Goal: Task Accomplishment & Management: Manage account settings

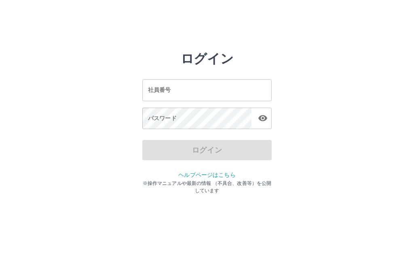
click at [210, 89] on input "社員番号" at bounding box center [207, 89] width 130 height 21
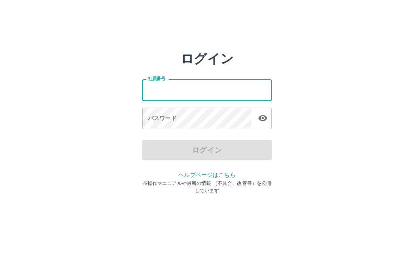
click at [162, 84] on input "社員番号" at bounding box center [207, 89] width 130 height 21
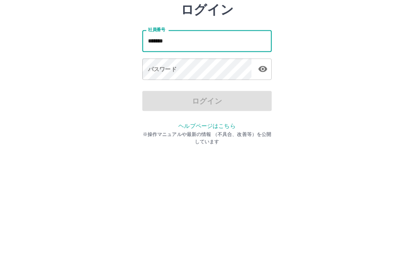
type input "*******"
click at [153, 108] on div "パスワード パスワード" at bounding box center [207, 119] width 130 height 23
click at [154, 108] on div "パスワード パスワード" at bounding box center [207, 119] width 130 height 23
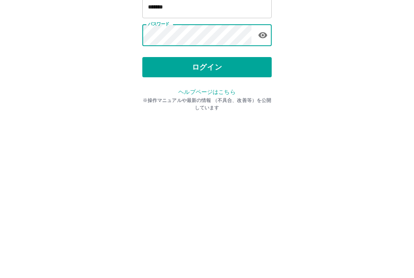
click at [210, 140] on button "ログイン" at bounding box center [207, 150] width 130 height 20
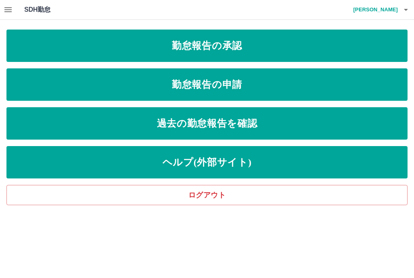
click at [264, 43] on link "勤怠報告の承認" at bounding box center [207, 46] width 402 height 32
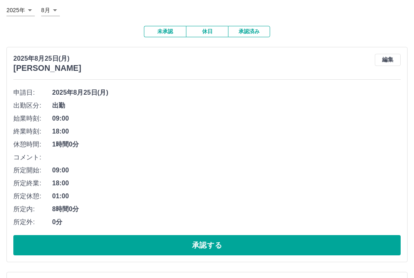
scroll to position [50, 0]
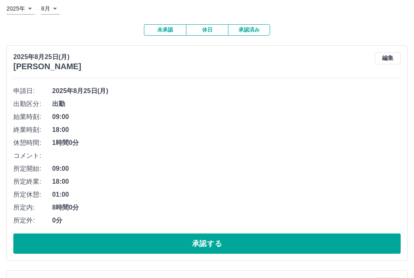
click at [176, 237] on button "承認する" at bounding box center [207, 244] width 388 height 20
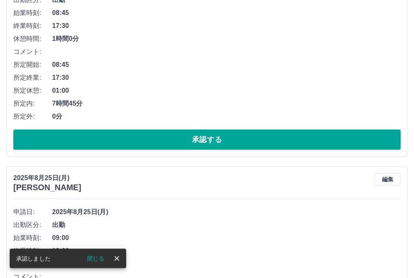
scroll to position [150, 0]
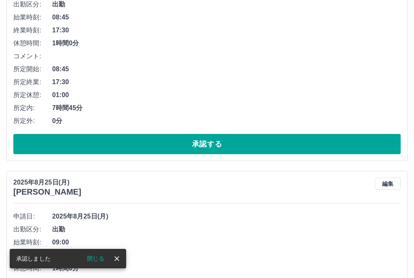
click at [235, 141] on button "承認する" at bounding box center [207, 144] width 388 height 20
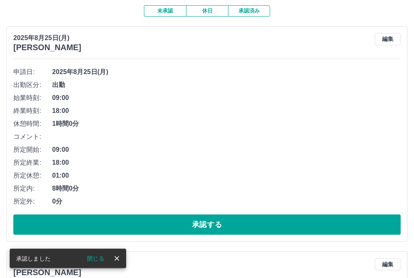
click at [211, 219] on button "承認する" at bounding box center [207, 225] width 388 height 20
click at [219, 217] on button "承認する" at bounding box center [207, 225] width 388 height 20
click at [166, 215] on button "承認する" at bounding box center [207, 225] width 388 height 20
click at [226, 215] on button "承認する" at bounding box center [207, 225] width 388 height 20
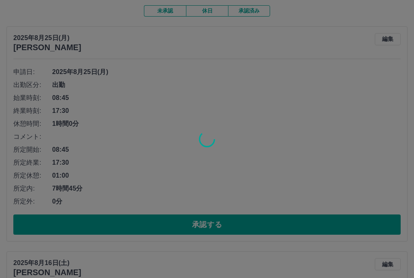
click at [229, 220] on div at bounding box center [207, 139] width 414 height 278
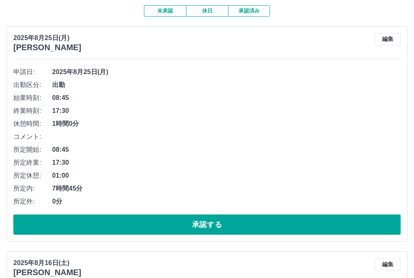
click at [216, 217] on button "承認する" at bounding box center [207, 225] width 388 height 20
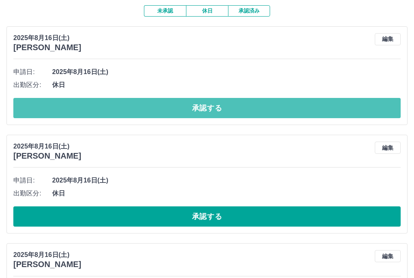
click at [257, 100] on button "承認する" at bounding box center [207, 108] width 388 height 20
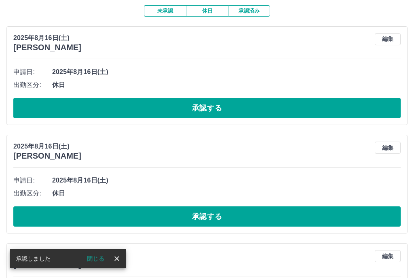
click at [145, 103] on button "承認する" at bounding box center [207, 108] width 388 height 20
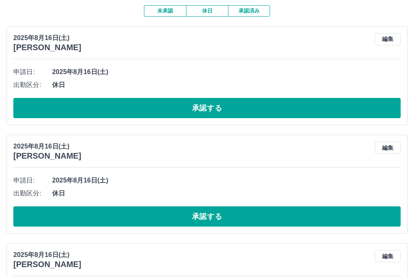
click at [296, 92] on div "申請日: 2025年8月16日(土) 出勤区分: 休日 承認する" at bounding box center [207, 92] width 388 height 53
click at [265, 105] on button "承認する" at bounding box center [207, 108] width 388 height 20
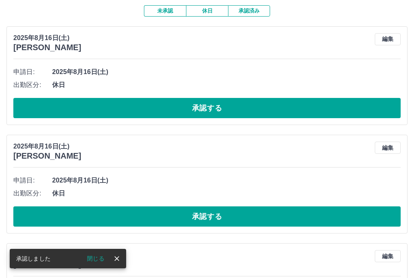
click at [213, 101] on button "承認する" at bounding box center [207, 108] width 388 height 20
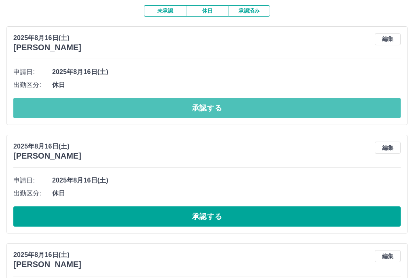
click at [258, 100] on button "承認する" at bounding box center [207, 108] width 388 height 20
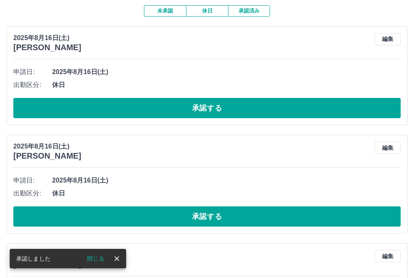
click at [239, 105] on button "承認する" at bounding box center [207, 108] width 388 height 20
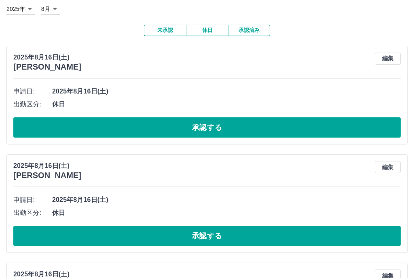
scroll to position [51, 0]
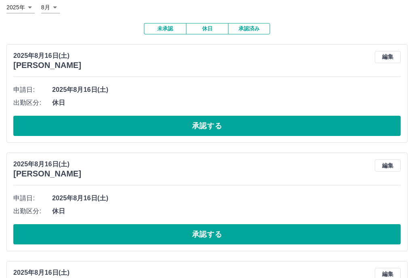
click at [318, 121] on button "承認する" at bounding box center [207, 126] width 388 height 20
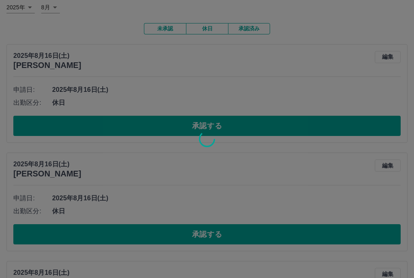
scroll to position [51, 0]
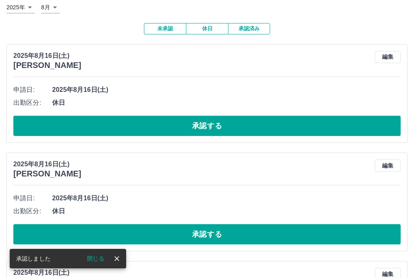
click at [286, 116] on button "承認する" at bounding box center [207, 126] width 388 height 20
click at [290, 119] on button "承認する" at bounding box center [207, 126] width 388 height 20
click at [326, 123] on button "承認する" at bounding box center [207, 126] width 388 height 20
click at [318, 123] on button "承認する" at bounding box center [207, 126] width 388 height 20
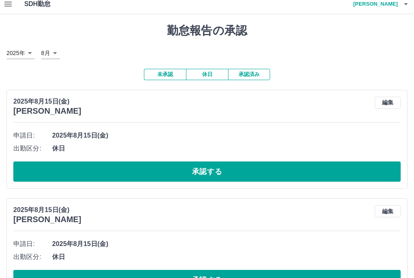
scroll to position [6, 0]
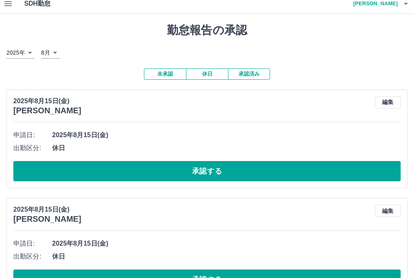
click at [140, 162] on button "承認する" at bounding box center [207, 172] width 388 height 20
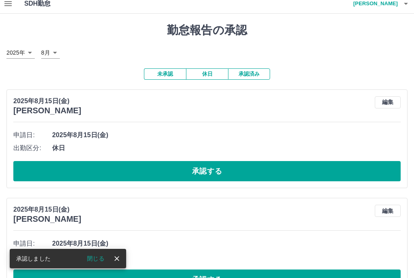
click at [193, 161] on button "承認する" at bounding box center [207, 171] width 388 height 20
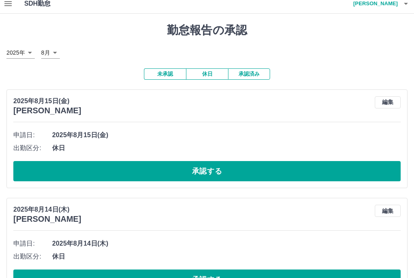
click at [392, 94] on div "2025年8月15日(金) 市川　廣子 編集 申請日: 2025年8月15日(金) 出勤区分: 休日 承認する" at bounding box center [207, 138] width 402 height 99
click at [387, 96] on button "編集" at bounding box center [388, 102] width 26 height 12
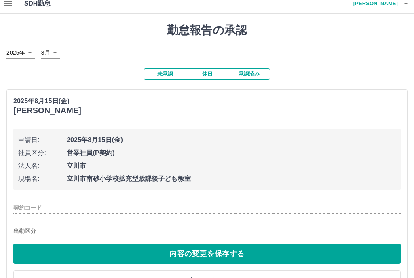
type input "********"
click at [118, 220] on div "出勤区分 **" at bounding box center [207, 228] width 388 height 17
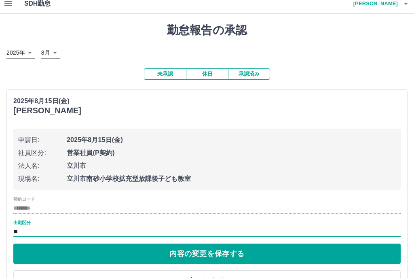
click at [144, 207] on input "********" at bounding box center [207, 208] width 388 height 10
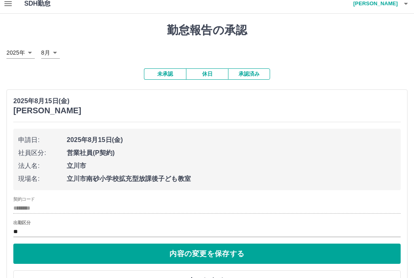
click at [153, 220] on div "出勤区分 **" at bounding box center [207, 228] width 388 height 17
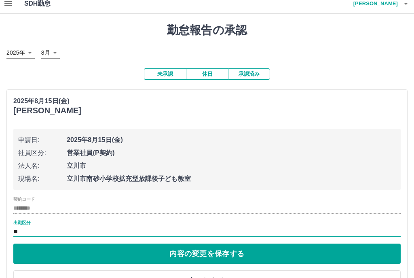
click at [380, 222] on div "出勤区分 **" at bounding box center [207, 228] width 388 height 17
click at [26, 212] on input "********" at bounding box center [207, 208] width 388 height 10
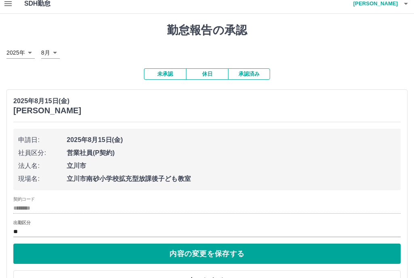
click at [30, 222] on label "出勤区分" at bounding box center [21, 223] width 17 height 6
click at [30, 227] on input "**" at bounding box center [207, 232] width 388 height 10
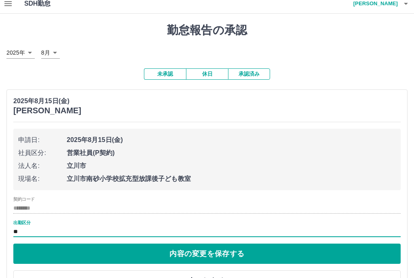
click at [27, 221] on label "出勤区分" at bounding box center [21, 223] width 17 height 6
click at [27, 227] on input "**" at bounding box center [207, 232] width 388 height 10
click at [211, 227] on input "**" at bounding box center [207, 232] width 388 height 10
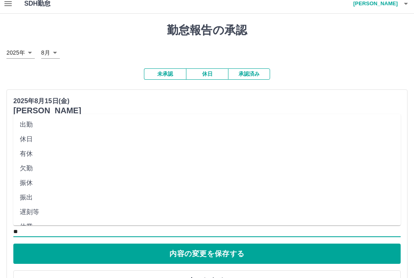
click at [26, 117] on li "出勤" at bounding box center [207, 124] width 388 height 15
type input "**"
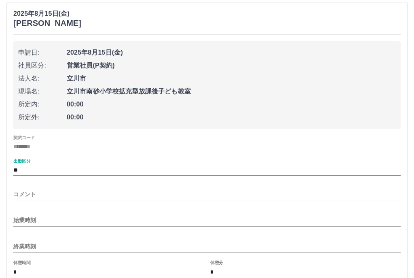
scroll to position [96, 0]
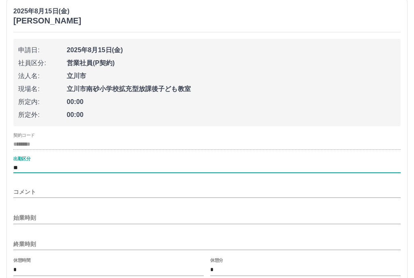
click at [13, 208] on div "2025年8月15日(金) 市川　廣子 申請日: 2025年8月15日(金) 社員区分: 営業社員(P契約) 法人名: 立川市 現場名: 立川市南砂小学校拡充…" at bounding box center [207, 169] width 402 height 338
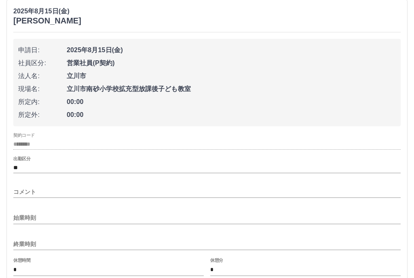
click at [17, 208] on div "始業時刻" at bounding box center [207, 215] width 388 height 19
click at [23, 215] on input "始業時刻" at bounding box center [207, 218] width 388 height 12
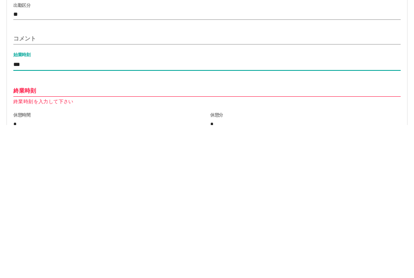
type input "***"
click at [17, 238] on input "終業時刻" at bounding box center [207, 244] width 388 height 12
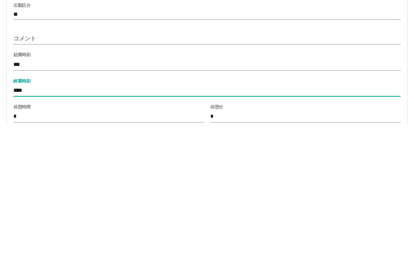
type input "****"
click at [20, 257] on label "休憩時間" at bounding box center [21, 260] width 17 height 6
click at [20, 264] on input "*" at bounding box center [108, 270] width 191 height 12
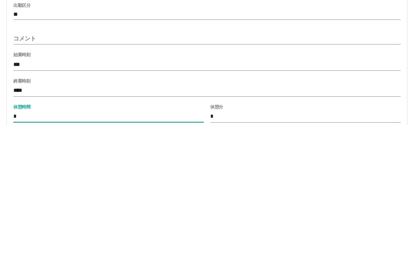
scroll to position [136, 0]
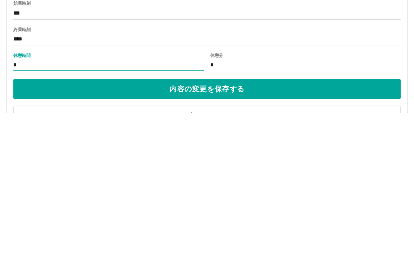
click at [11, 59] on div "2025年8月15日(金) 市川　廣子 申請日: 2025年8月15日(金) 社員区分: 営業社員(P契約) 法人名: 立川市 現場名: 立川市南砂小学校拡充…" at bounding box center [207, 129] width 402 height 338
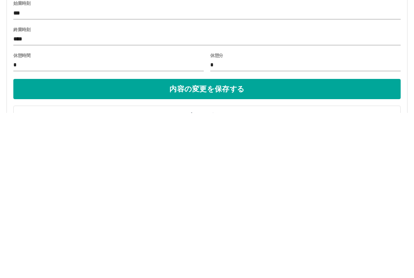
scroll to position [301, 0]
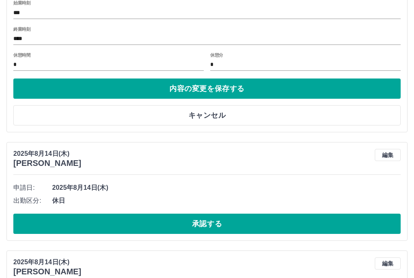
click at [15, 61] on input "*" at bounding box center [108, 65] width 191 height 12
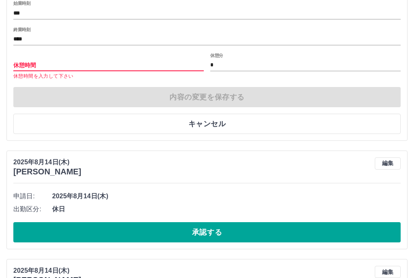
type input "*"
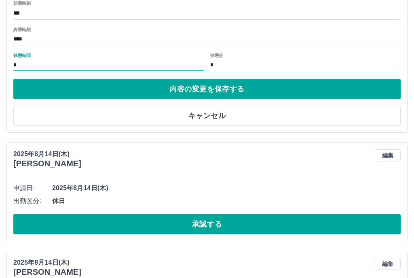
click at [248, 79] on button "内容の変更を保存する" at bounding box center [207, 89] width 388 height 20
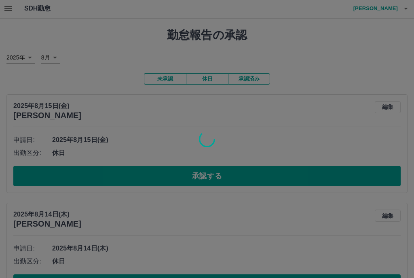
scroll to position [0, 0]
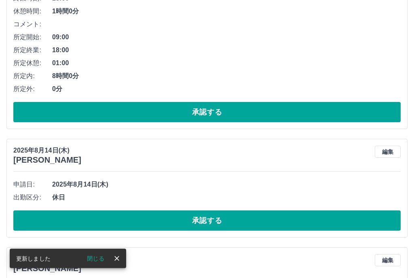
click at [224, 111] on button "承認する" at bounding box center [207, 112] width 388 height 20
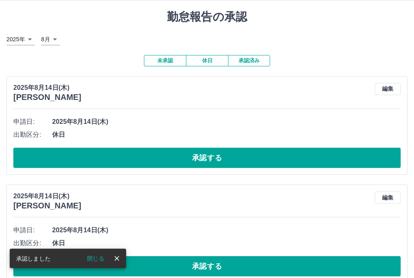
click at [191, 155] on button "承認する" at bounding box center [207, 158] width 388 height 20
click at [218, 150] on button "承認する" at bounding box center [207, 158] width 388 height 20
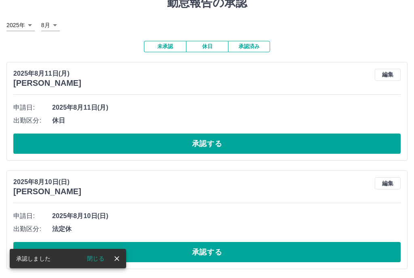
scroll to position [0, 0]
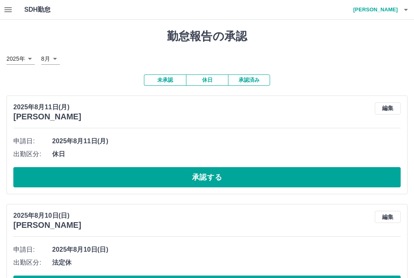
click at [388, 7] on h4 "市川　廣子" at bounding box center [374, 9] width 49 height 19
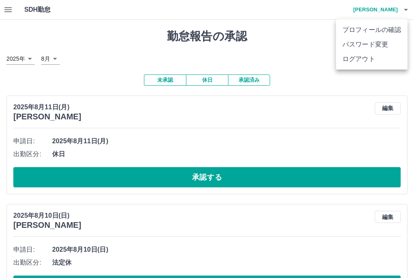
click at [355, 58] on li "ログアウト" at bounding box center [372, 59] width 72 height 15
